Goal: Obtain resource: Download file/media

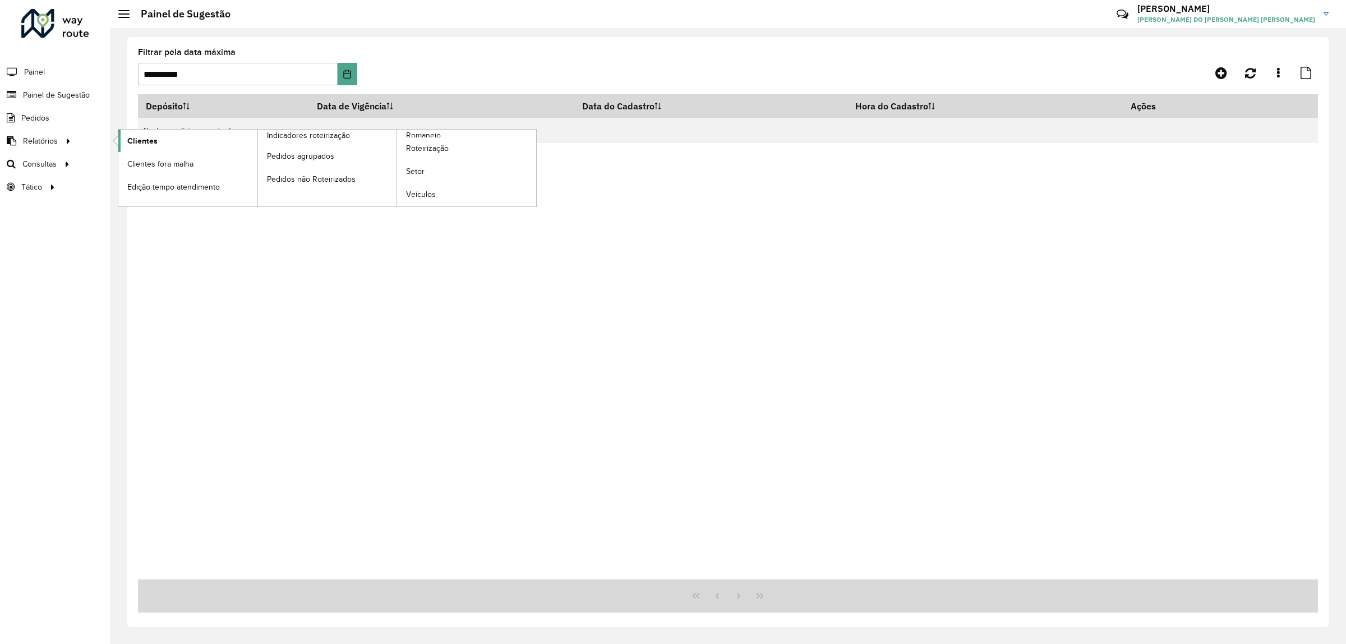
click at [151, 146] on span "Clientes" at bounding box center [142, 141] width 30 height 12
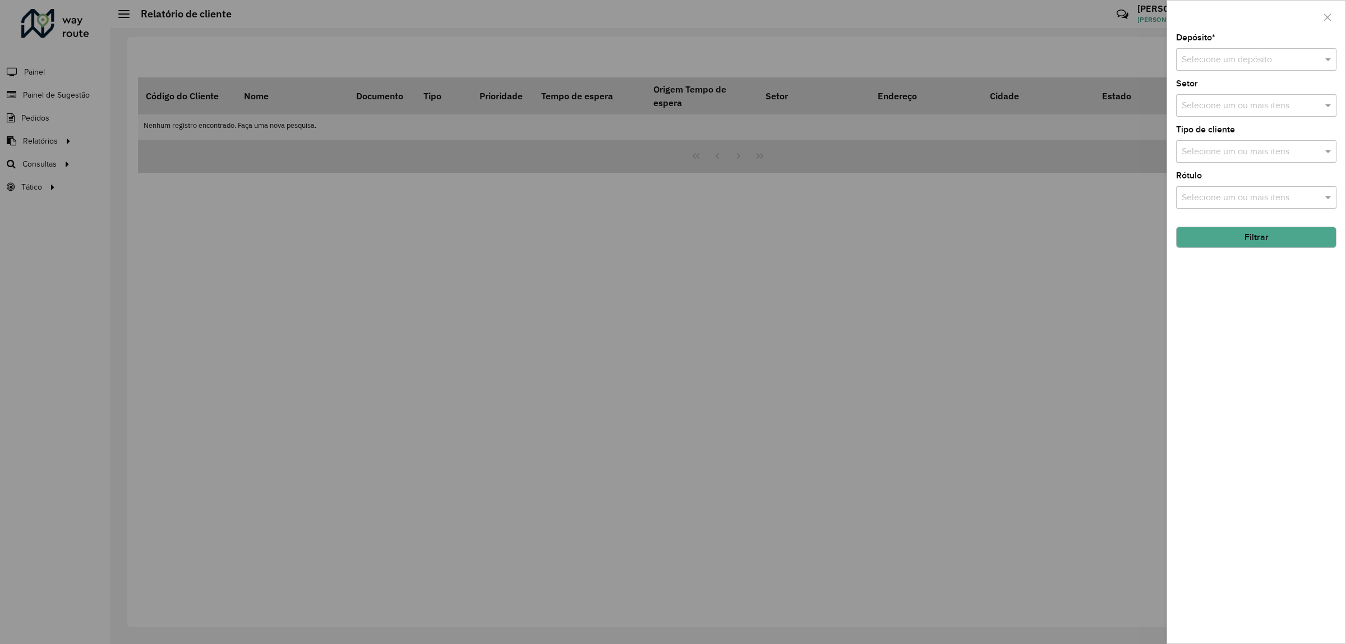
click at [1254, 70] on div "Selecione um depósito" at bounding box center [1256, 59] width 160 height 22
click at [1252, 88] on div "CDD Jacarepaguá" at bounding box center [1256, 92] width 159 height 19
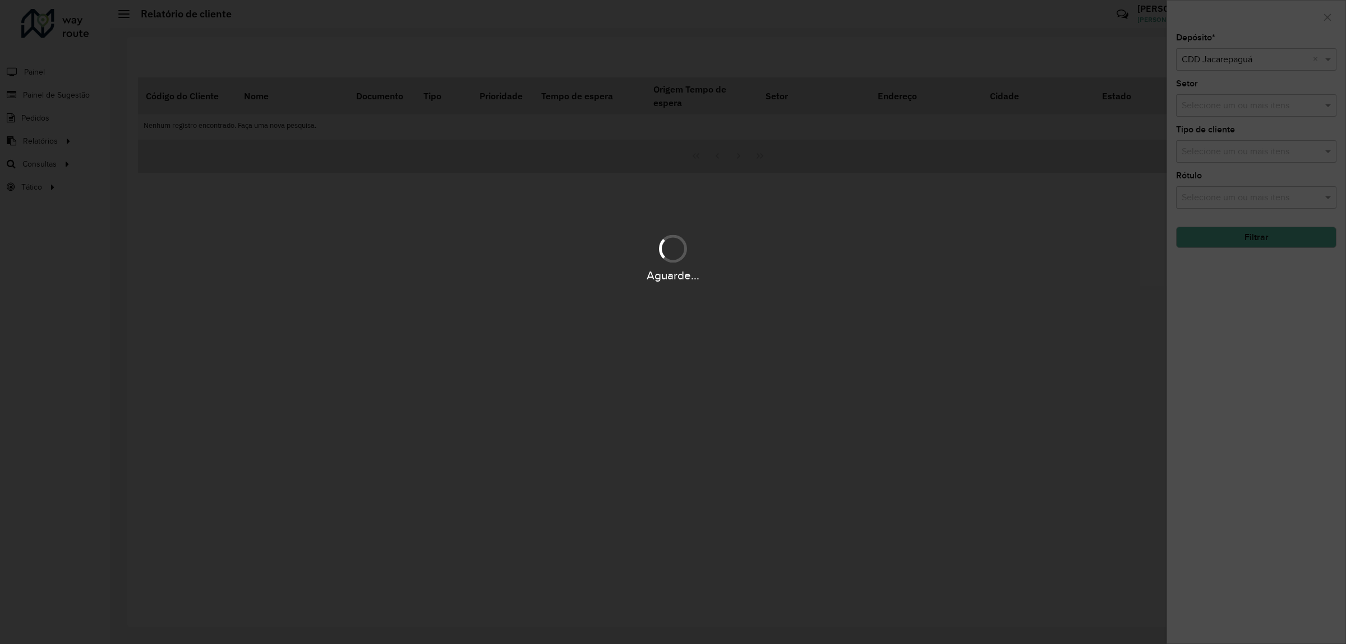
click at [1260, 102] on div "Aguarde..." at bounding box center [673, 322] width 1346 height 644
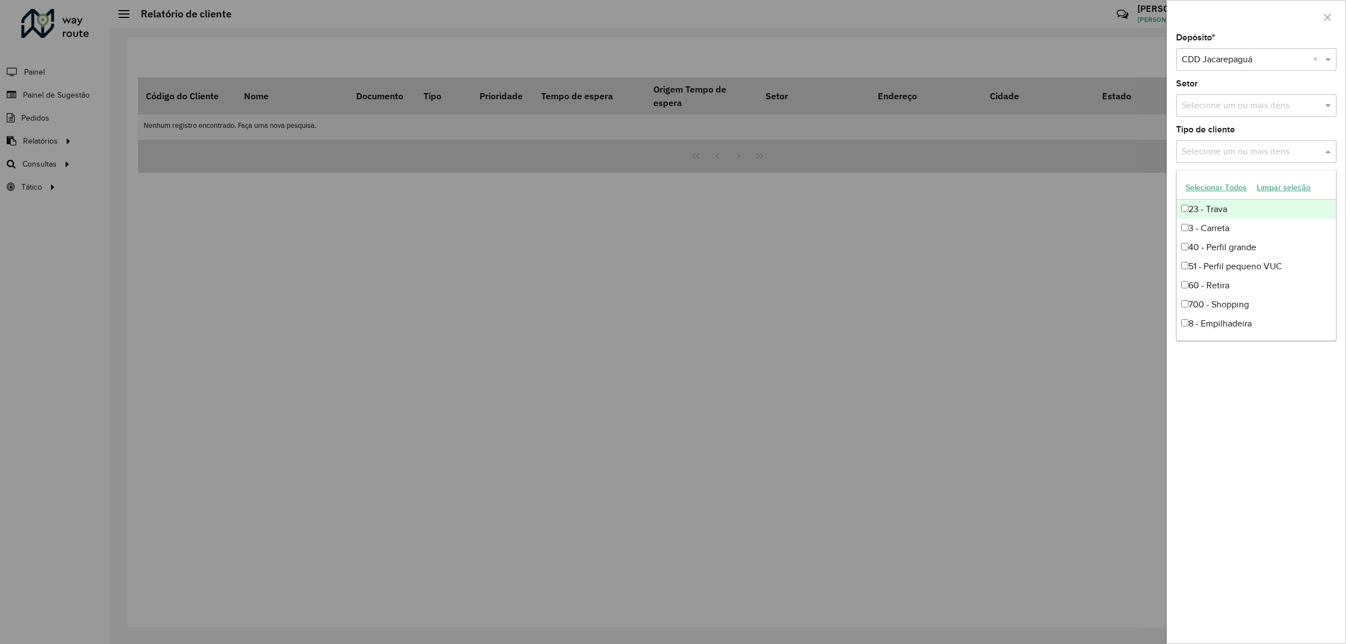
click at [1271, 159] on input "text" at bounding box center [1251, 151] width 144 height 13
click at [1193, 209] on div "23 - Trava" at bounding box center [1256, 209] width 159 height 19
click at [1303, 494] on div "Depósito * Selecione um depósito × CDD Jacarepaguá × Setor Selecione um ou mais…" at bounding box center [1256, 339] width 178 height 610
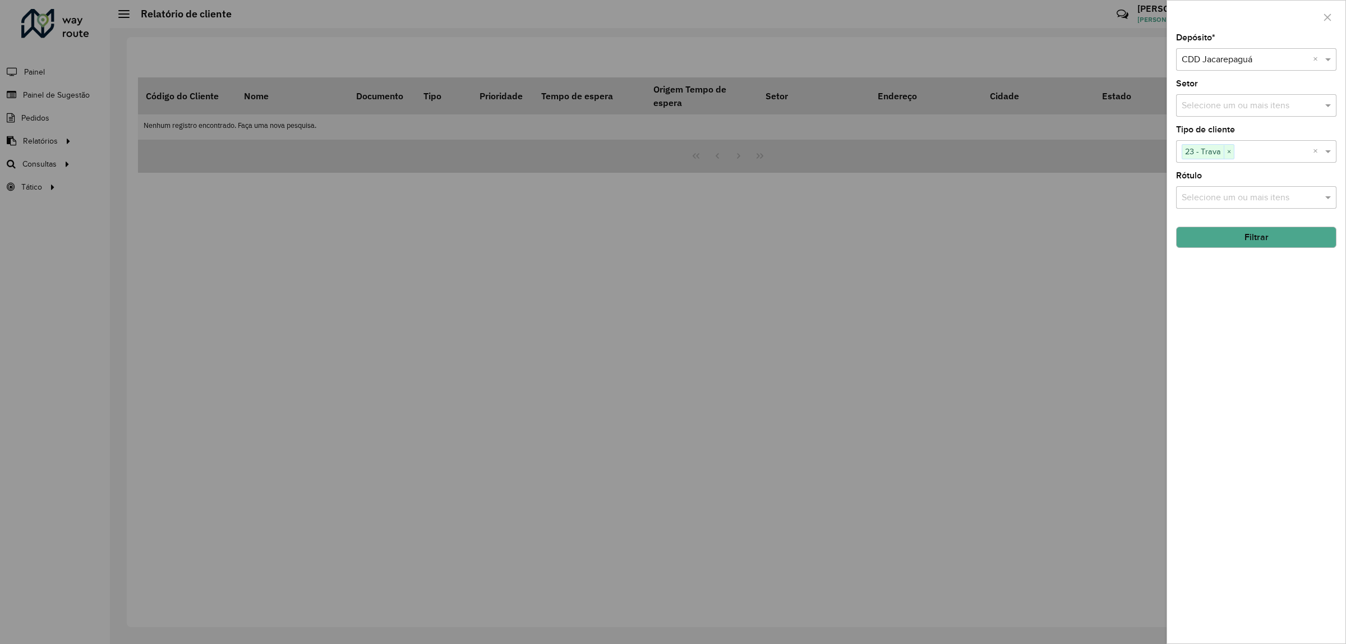
click at [1258, 236] on button "Filtrar" at bounding box center [1256, 237] width 160 height 21
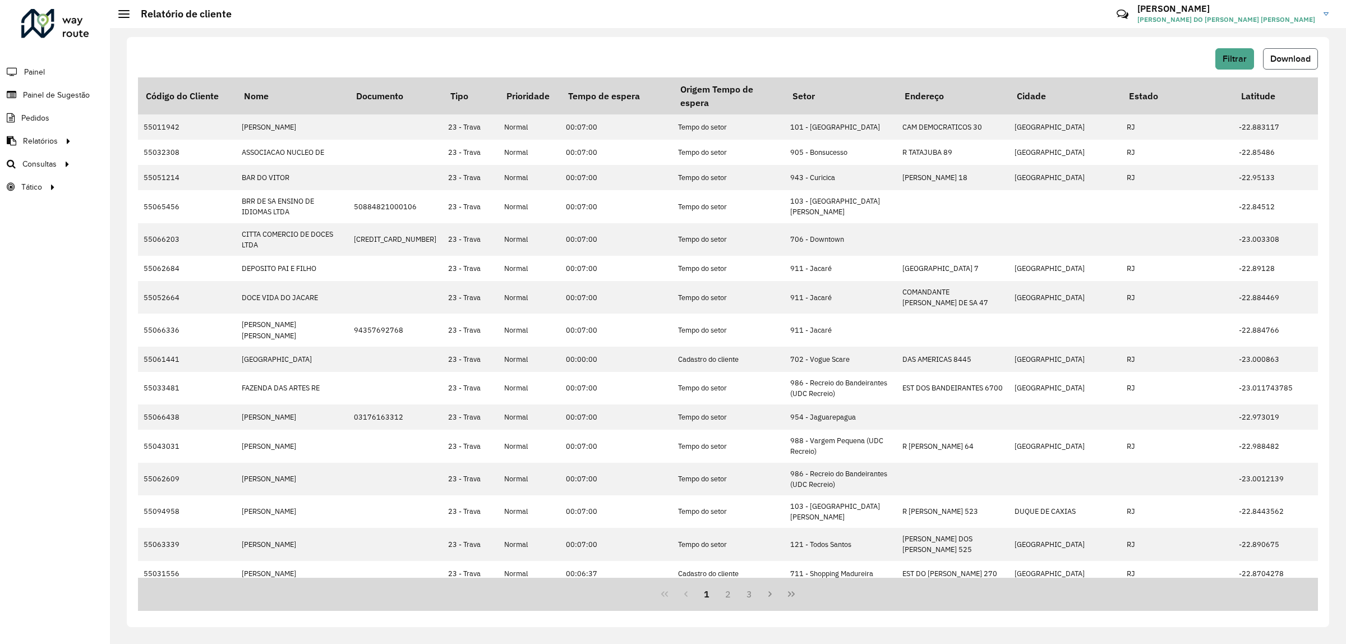
click at [1281, 59] on span "Download" at bounding box center [1291, 59] width 40 height 10
